Goal: Task Accomplishment & Management: Manage account settings

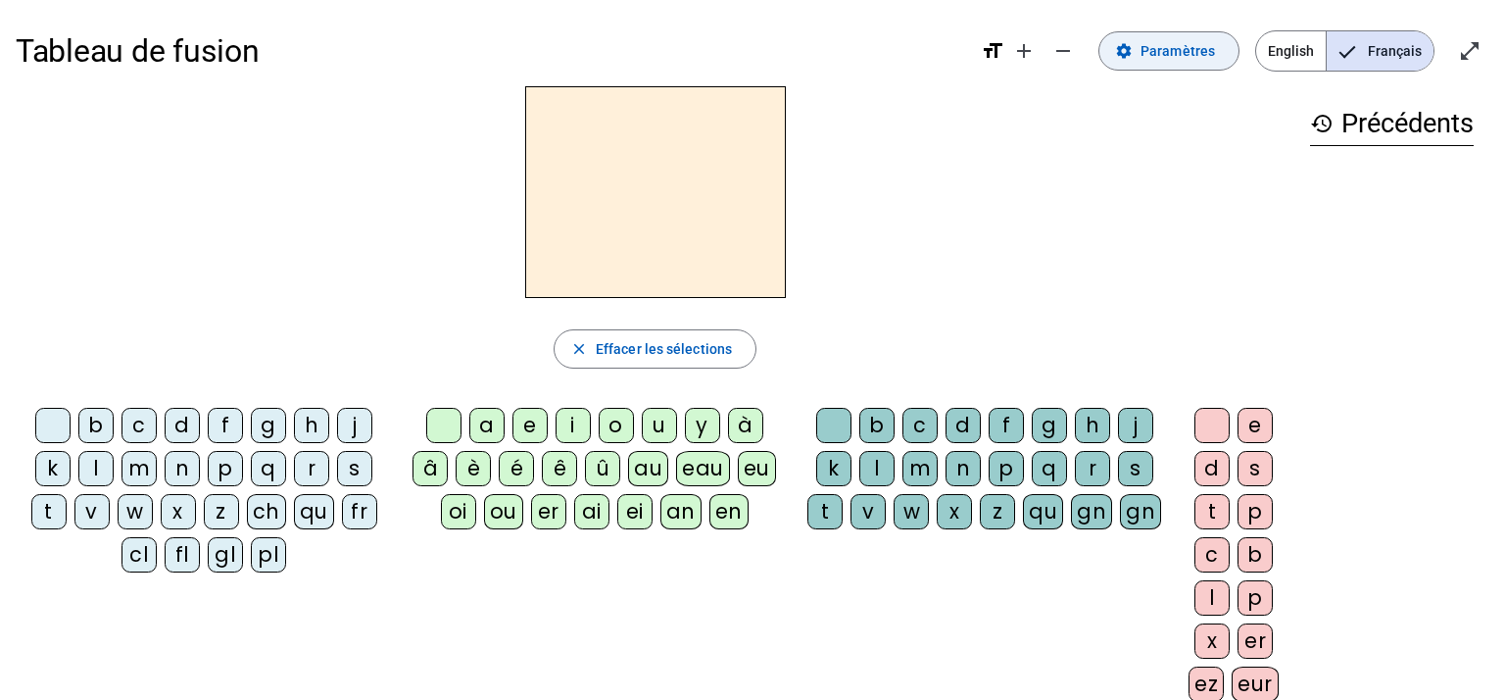
click at [1133, 51] on mat-icon "settings" at bounding box center [1124, 51] width 18 height 18
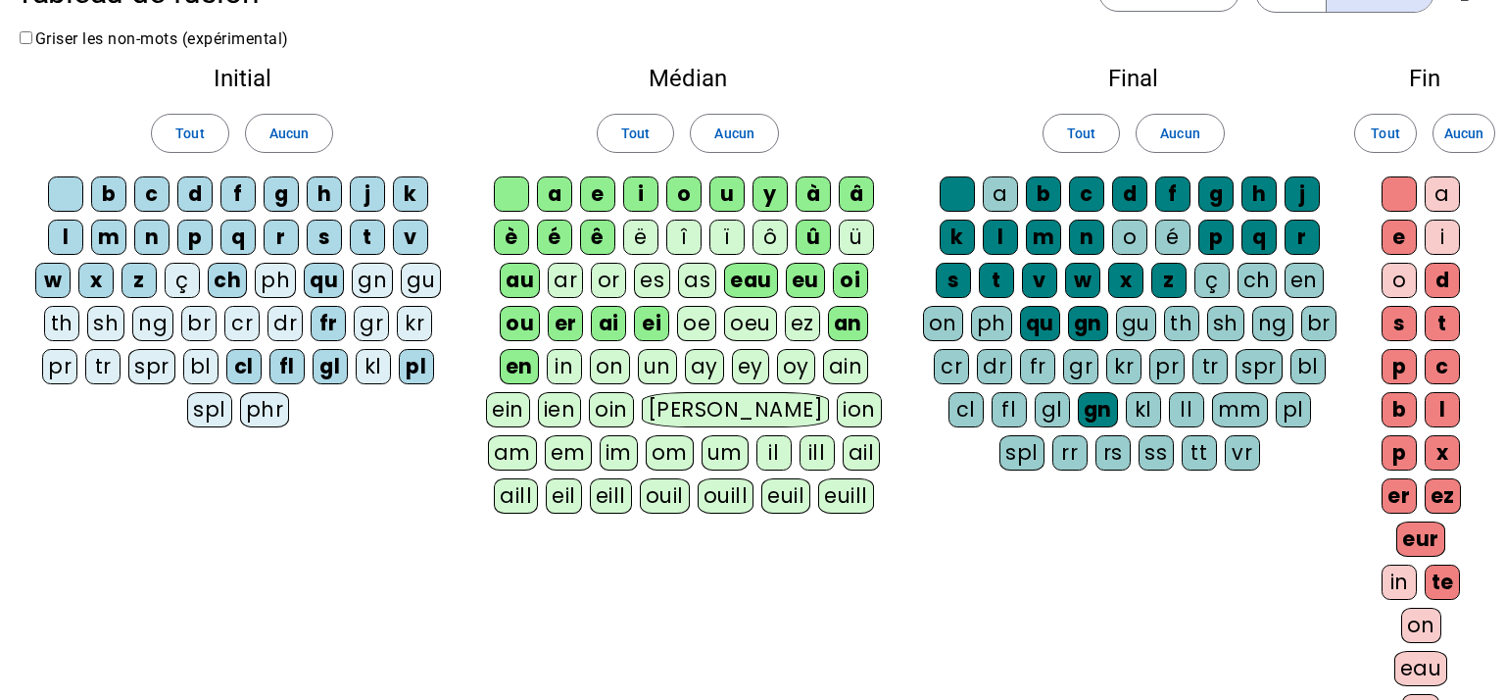
scroll to position [61, 0]
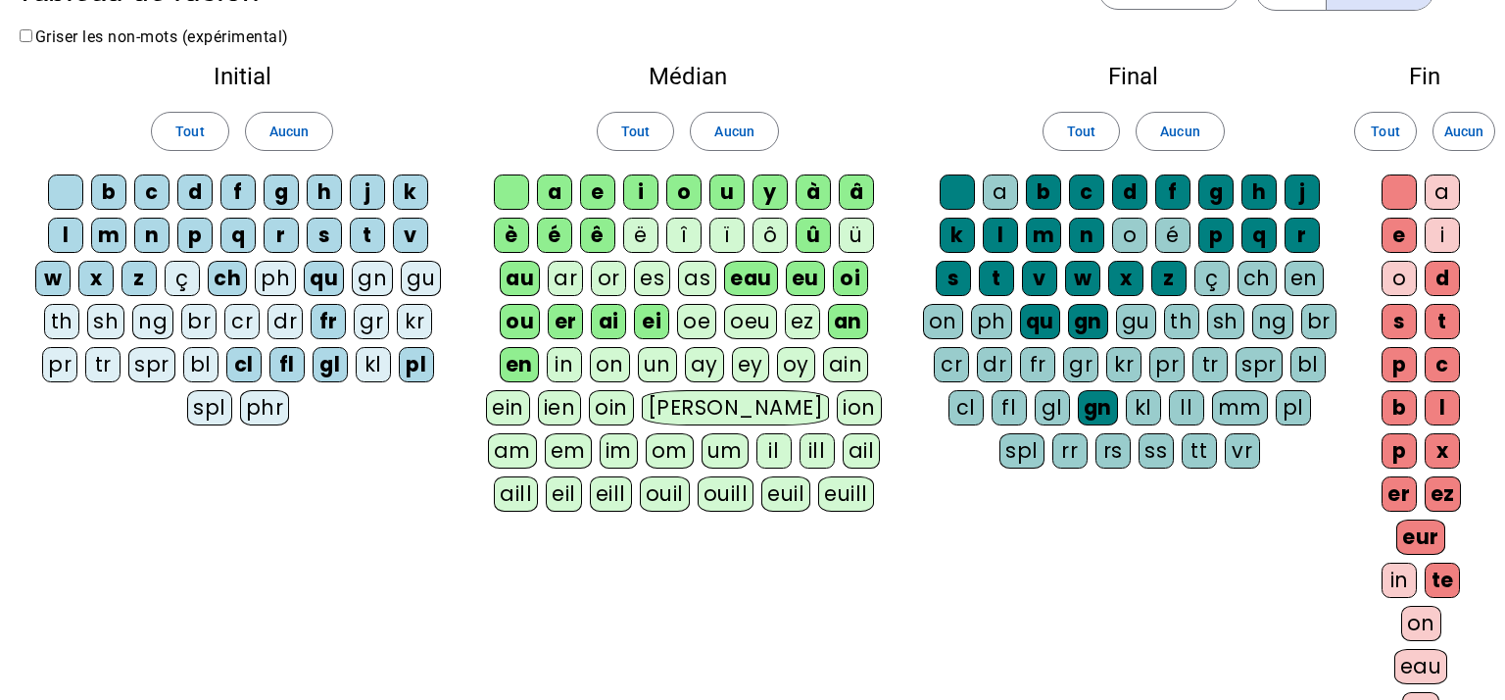
click at [1441, 577] on div "te" at bounding box center [1442, 579] width 35 height 35
click at [1421, 540] on div "eur" at bounding box center [1420, 536] width 49 height 35
click at [1446, 495] on div "ez" at bounding box center [1443, 493] width 36 height 35
click at [1401, 496] on div "er" at bounding box center [1399, 493] width 35 height 35
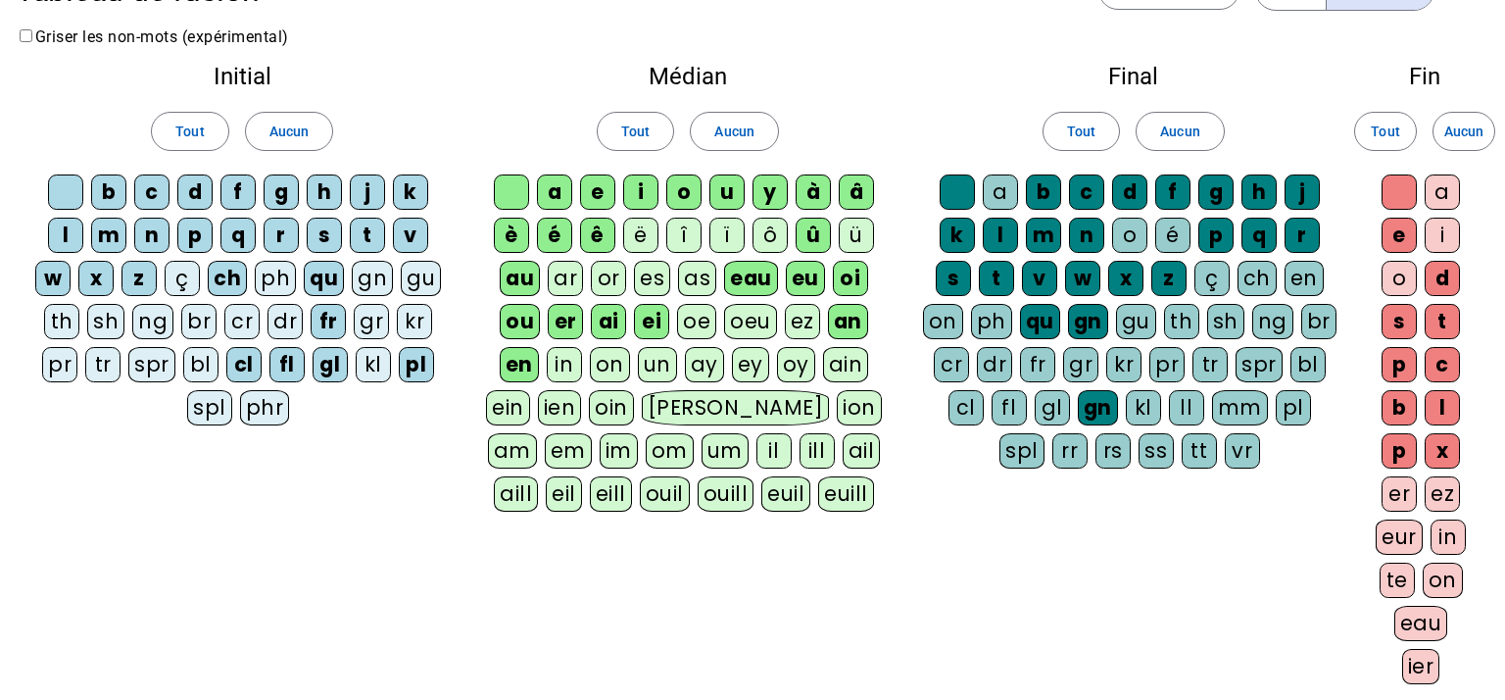
click at [1445, 456] on div "x" at bounding box center [1442, 450] width 35 height 35
click at [1078, 399] on div "gn" at bounding box center [1098, 407] width 40 height 35
click at [1083, 325] on div "gn" at bounding box center [1088, 321] width 40 height 35
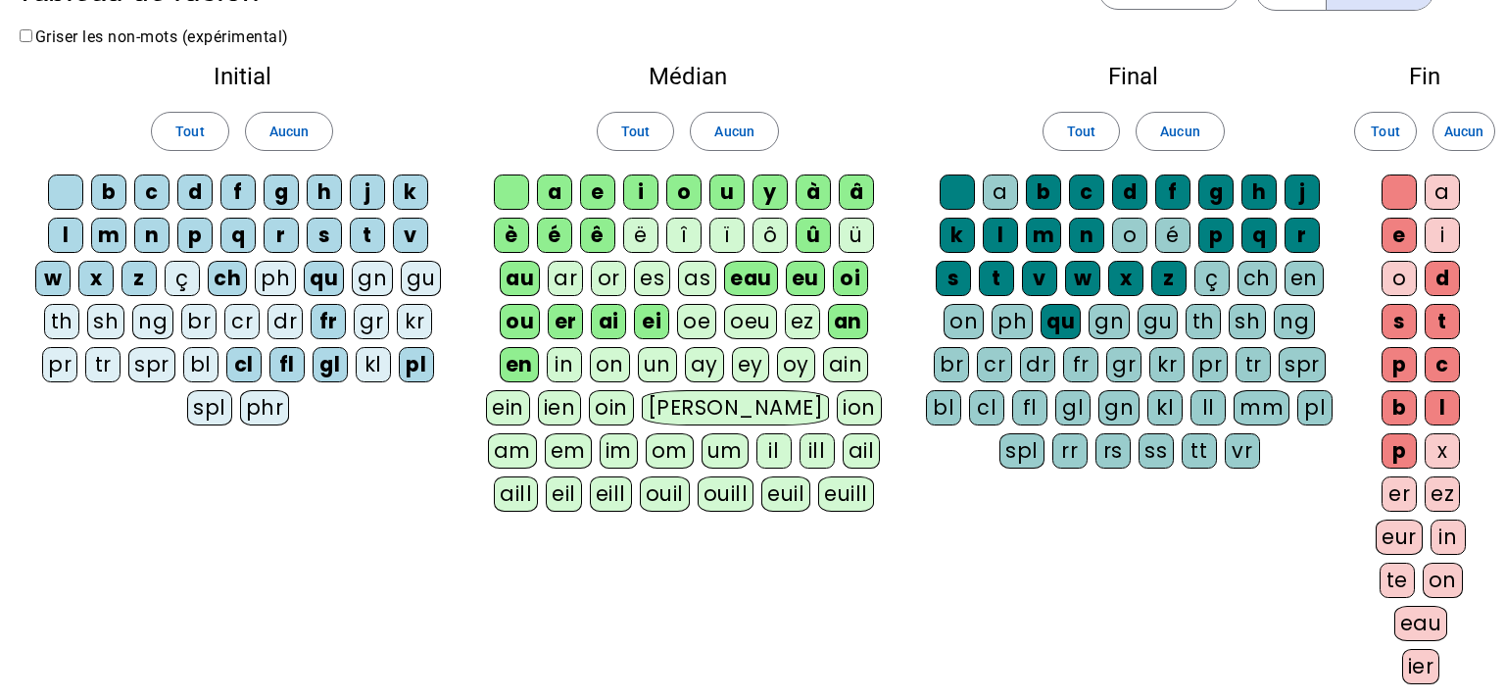
click at [1046, 324] on div "qu" at bounding box center [1061, 321] width 40 height 35
click at [735, 276] on div "eau" at bounding box center [751, 278] width 54 height 35
click at [795, 275] on div "eu" at bounding box center [805, 278] width 39 height 35
click at [835, 275] on div "oi" at bounding box center [849, 278] width 35 height 35
click at [838, 309] on div "an" at bounding box center [848, 321] width 40 height 35
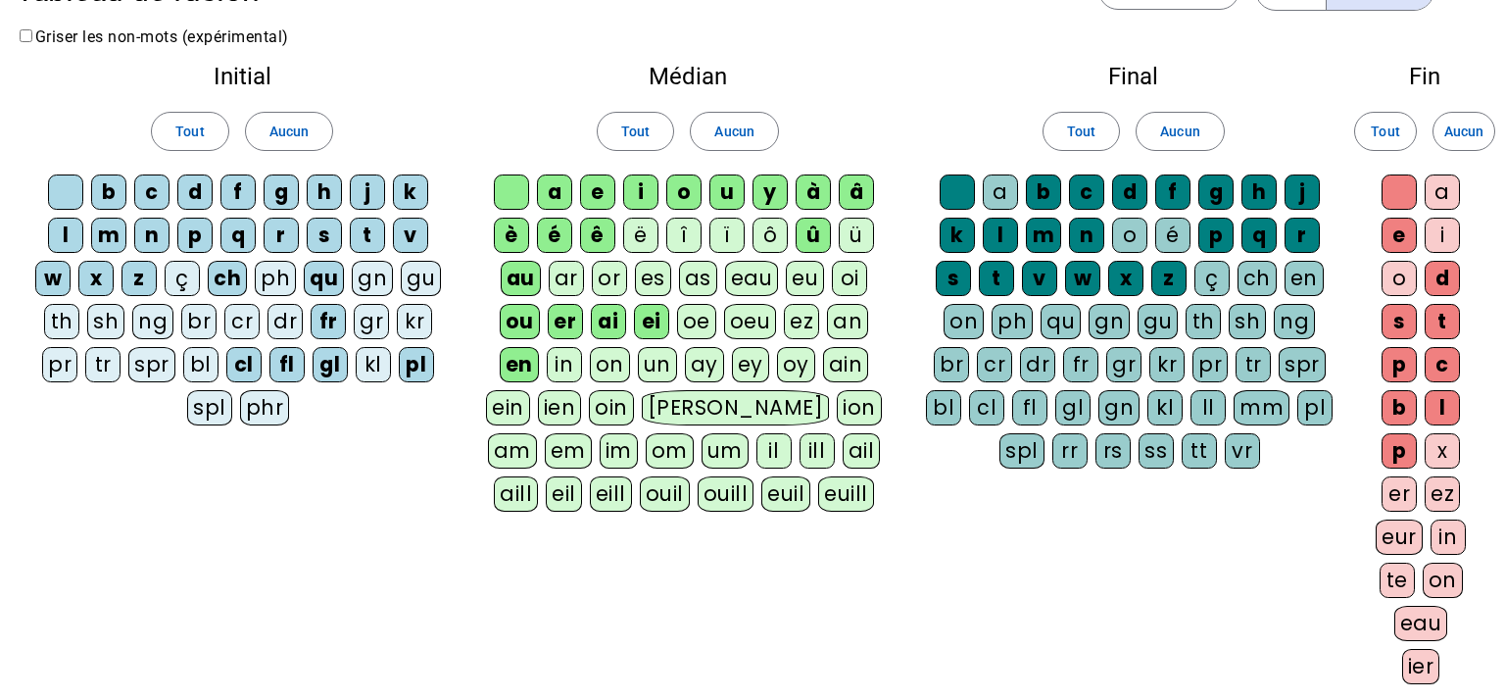
click at [658, 315] on div "ei" at bounding box center [651, 321] width 35 height 35
click at [612, 317] on div "ai" at bounding box center [608, 321] width 35 height 35
click at [568, 308] on div "er" at bounding box center [565, 321] width 35 height 35
click at [522, 316] on div "ou" at bounding box center [520, 321] width 40 height 35
click at [521, 353] on div "en" at bounding box center [519, 364] width 39 height 35
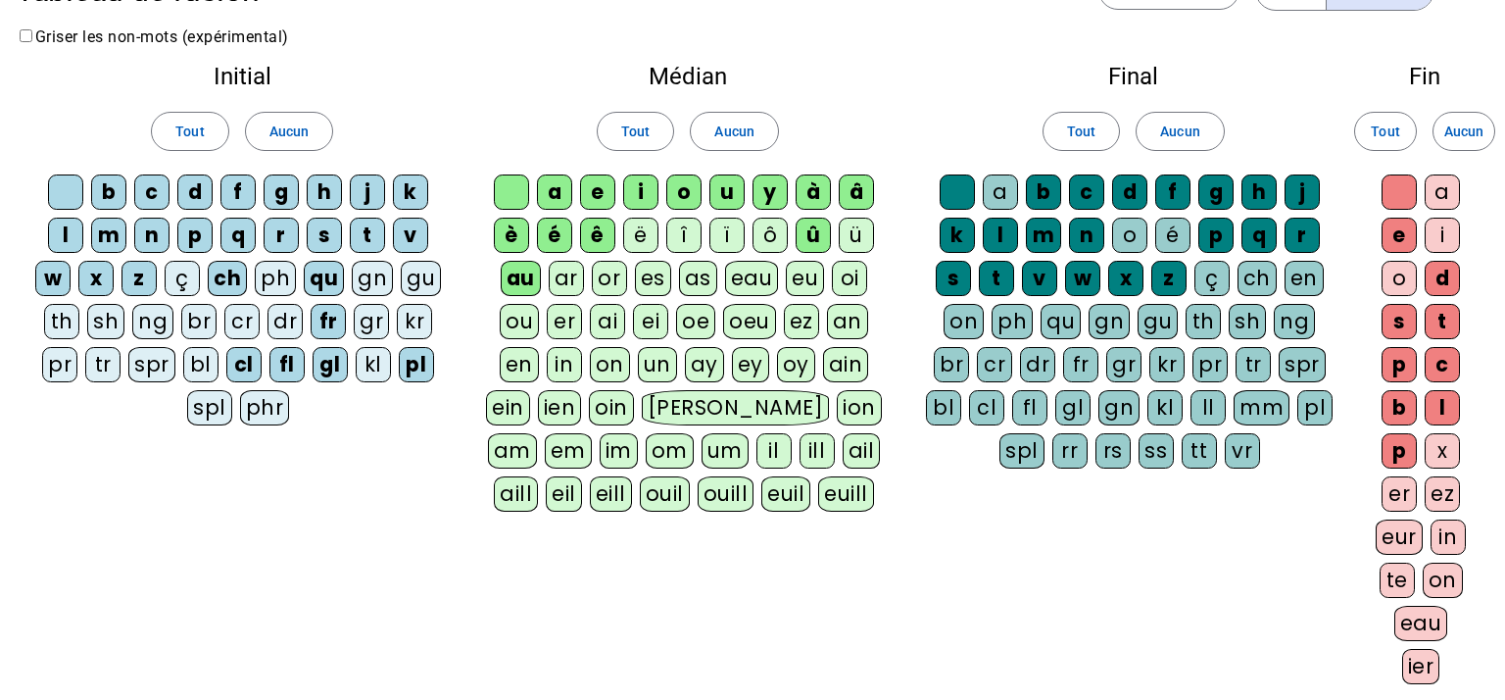
click at [813, 233] on div "û" at bounding box center [813, 235] width 35 height 35
click at [418, 364] on div "pl" at bounding box center [416, 364] width 35 height 35
click at [332, 364] on div "gl" at bounding box center [330, 364] width 35 height 35
click at [279, 359] on div "fl" at bounding box center [286, 364] width 35 height 35
click at [238, 365] on div "cl" at bounding box center [243, 364] width 35 height 35
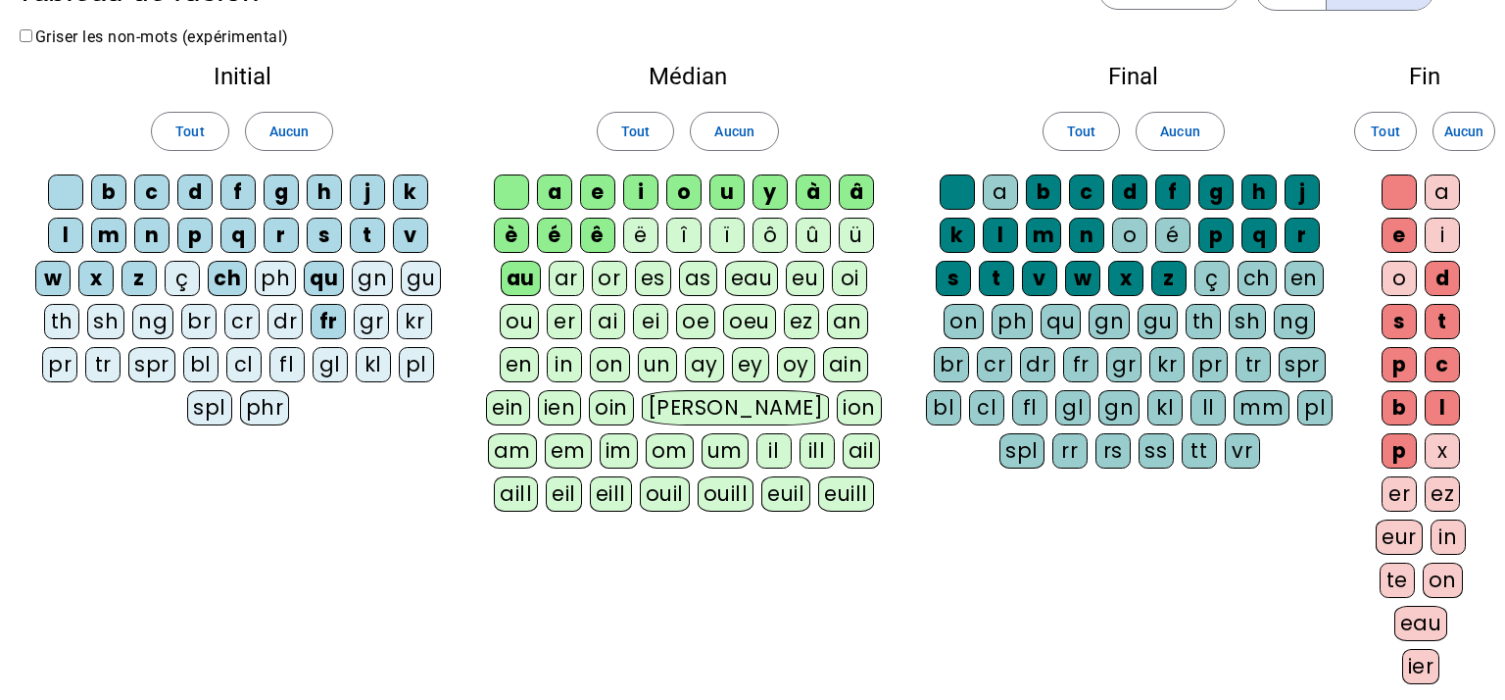
click at [325, 318] on div "fr" at bounding box center [328, 321] width 35 height 35
click at [324, 281] on div "qu" at bounding box center [324, 278] width 40 height 35
click at [231, 277] on div "ch" at bounding box center [227, 278] width 39 height 35
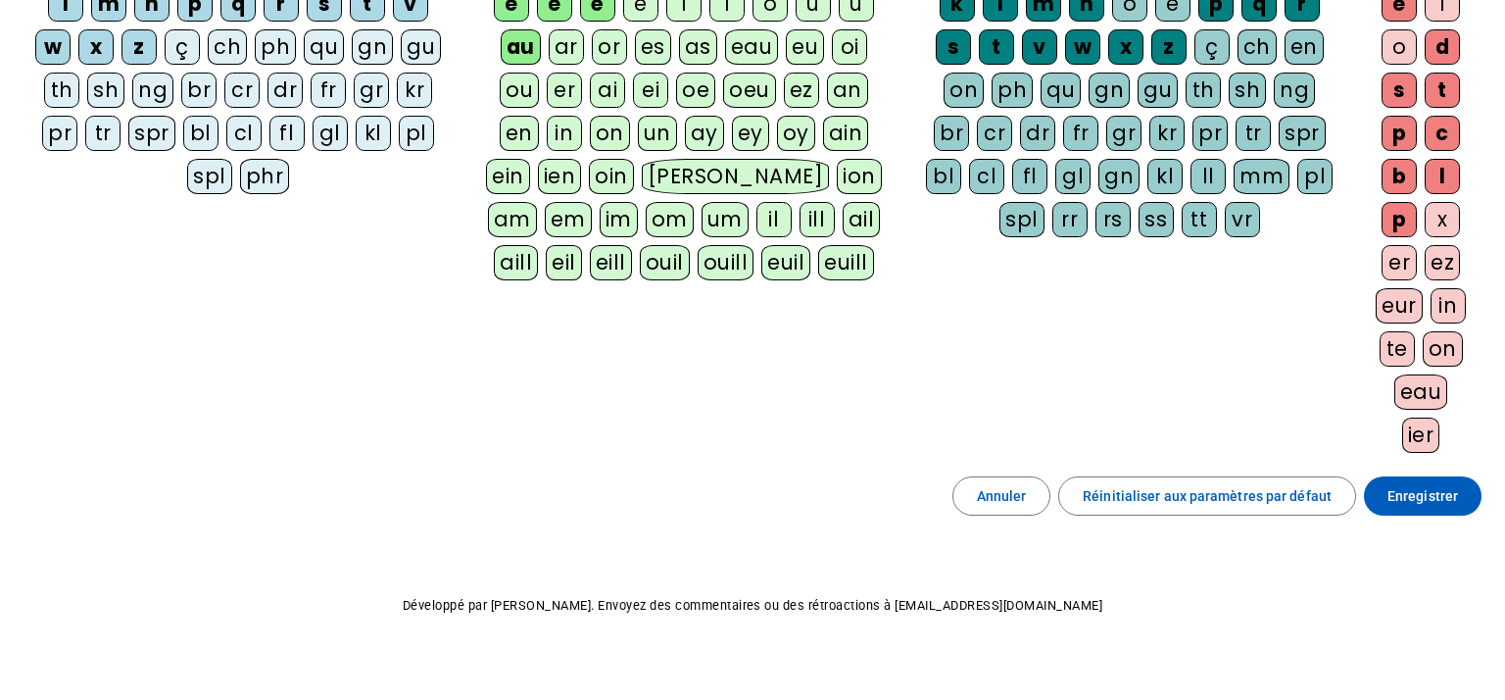
scroll to position [311, 0]
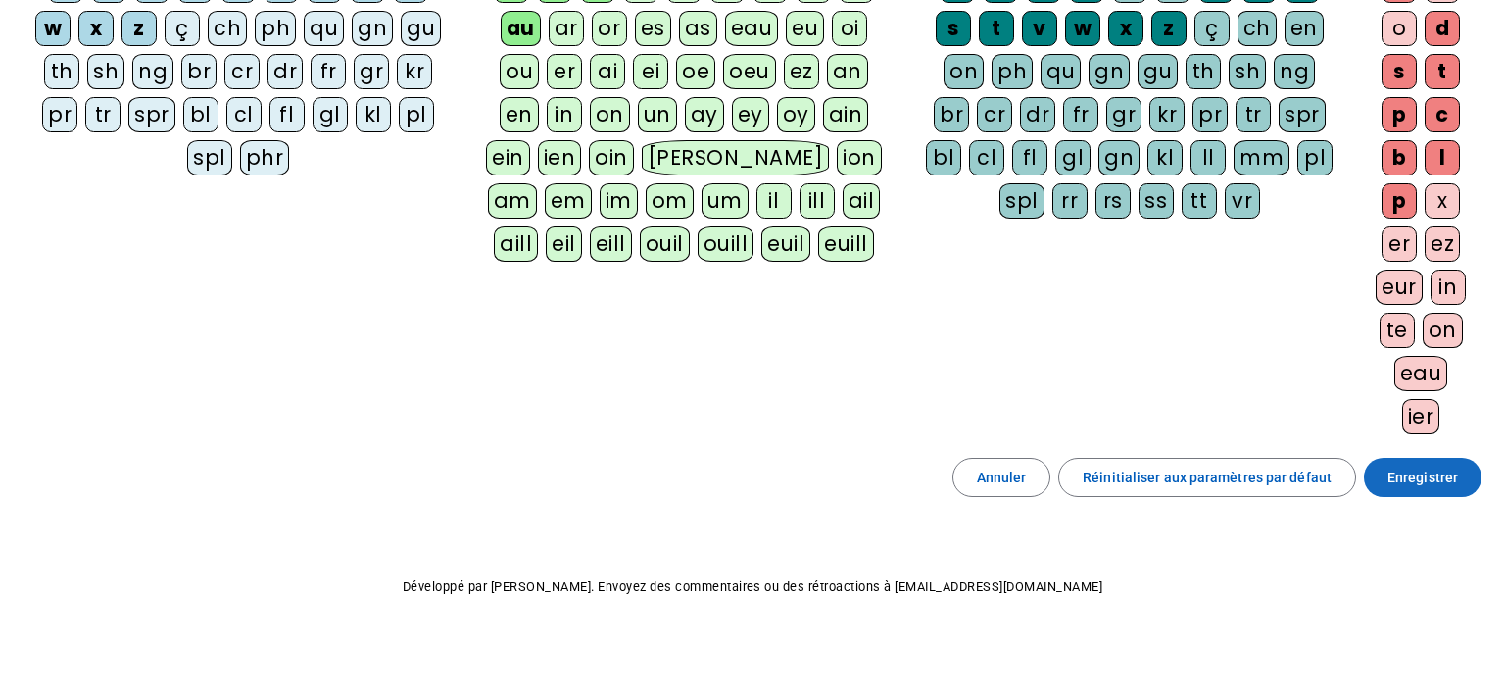
click at [1426, 481] on span "Enregistrer" at bounding box center [1422, 477] width 71 height 24
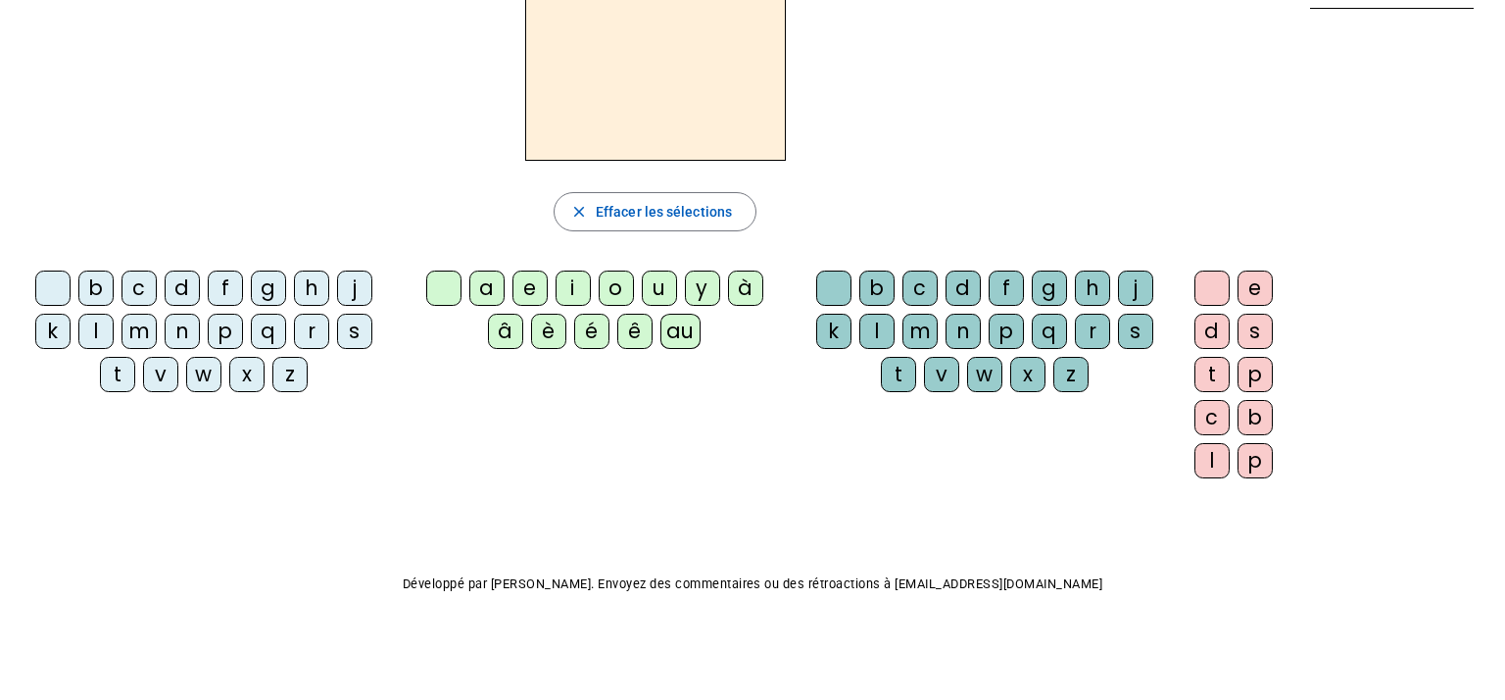
scroll to position [134, 0]
